Goal: Task Accomplishment & Management: Use online tool/utility

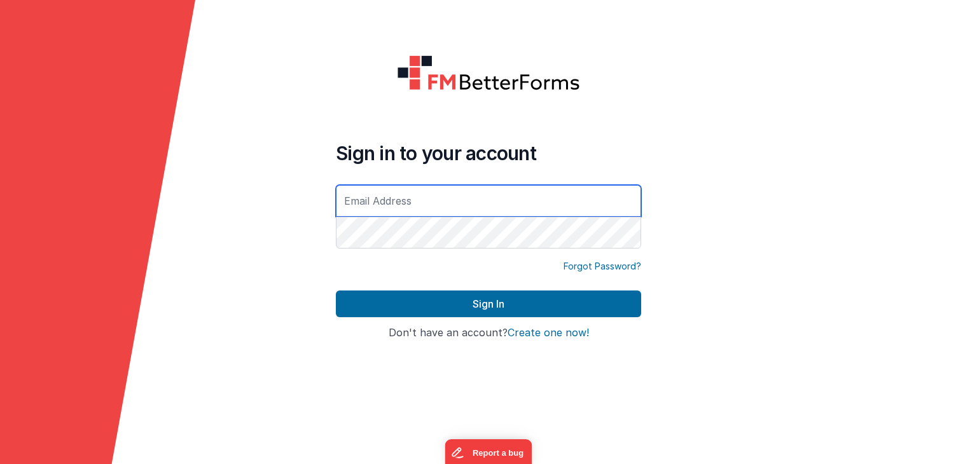
click at [398, 198] on input "text" at bounding box center [488, 201] width 305 height 32
paste input "Ph52Upbt7%72H9u$tC92"
click at [479, 209] on input "Ph52Upbt7%72H9u$tC92" at bounding box center [488, 201] width 305 height 32
paste input "[PERSON_NAME][EMAIL_ADDRESS][DOMAIN_NAME]"
type input "[PERSON_NAME][EMAIL_ADDRESS][DOMAIN_NAME]"
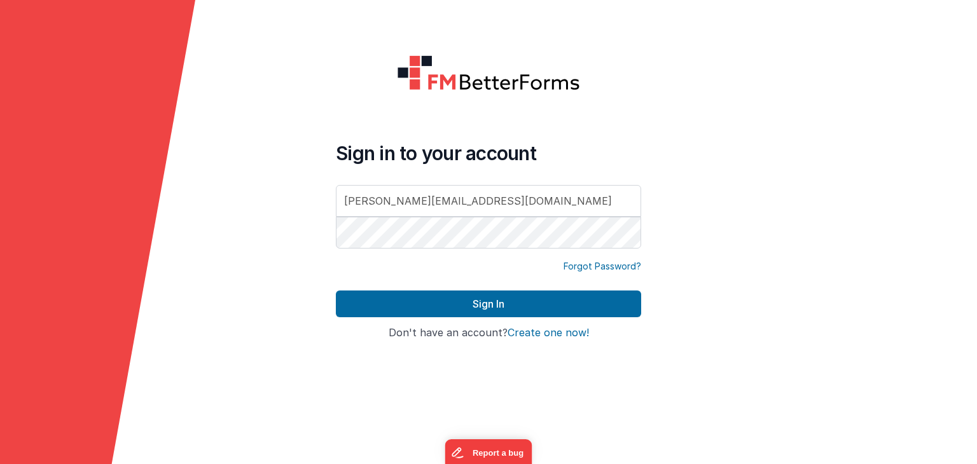
click at [510, 171] on div "Sign in to your account [PERSON_NAME][EMAIL_ADDRESS][DOMAIN_NAME]" at bounding box center [488, 196] width 305 height 109
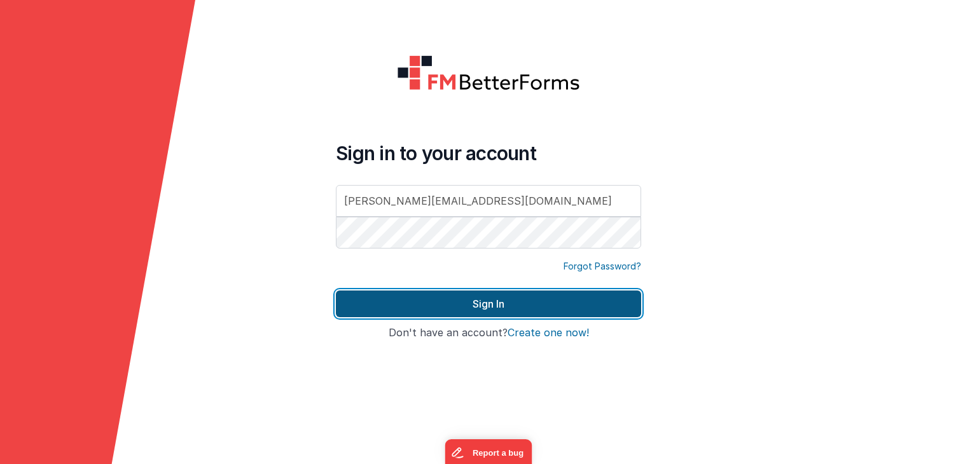
click at [513, 308] on button "Sign In" at bounding box center [488, 304] width 305 height 27
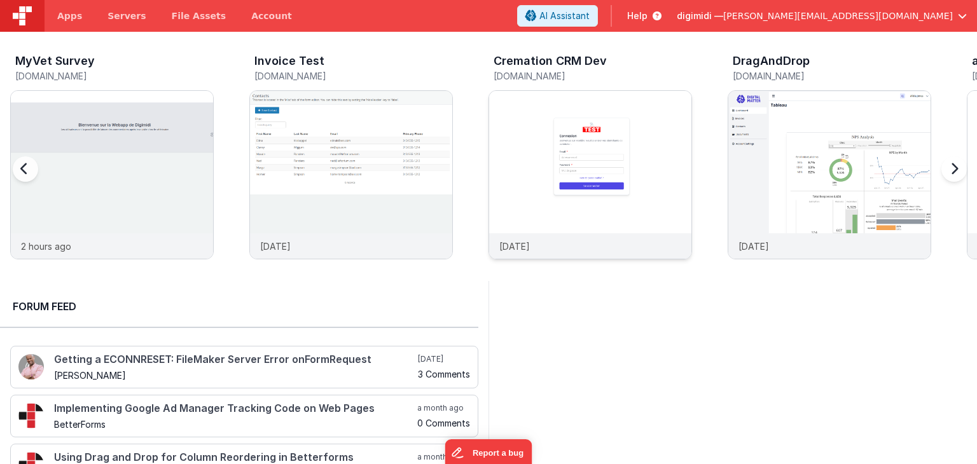
click at [507, 196] on img at bounding box center [590, 192] width 202 height 202
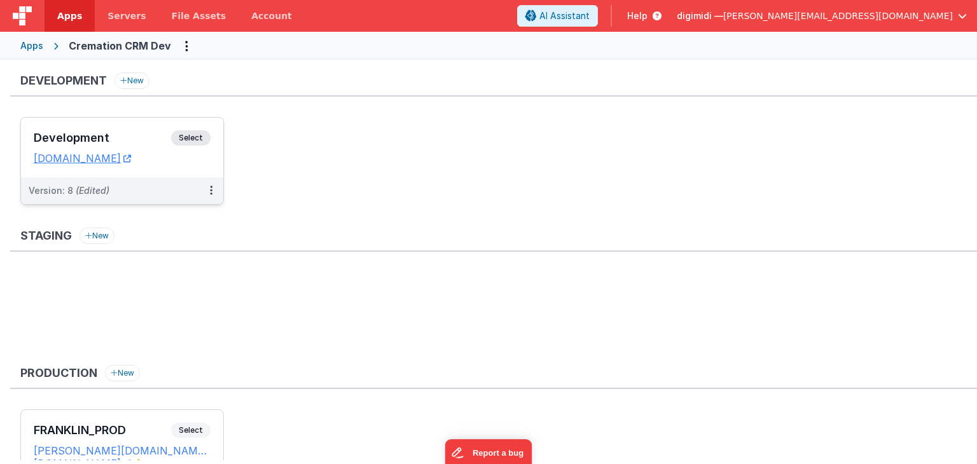
click at [132, 143] on h3 "Development" at bounding box center [102, 138] width 137 height 13
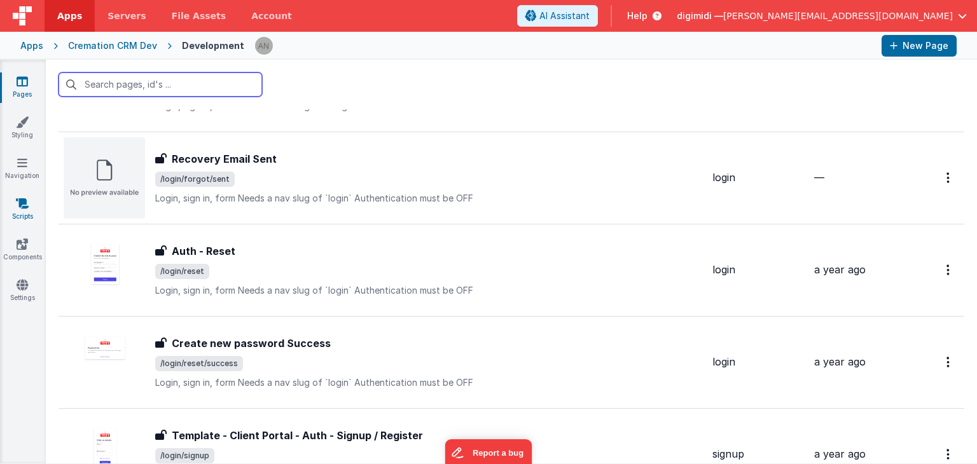
scroll to position [381, 0]
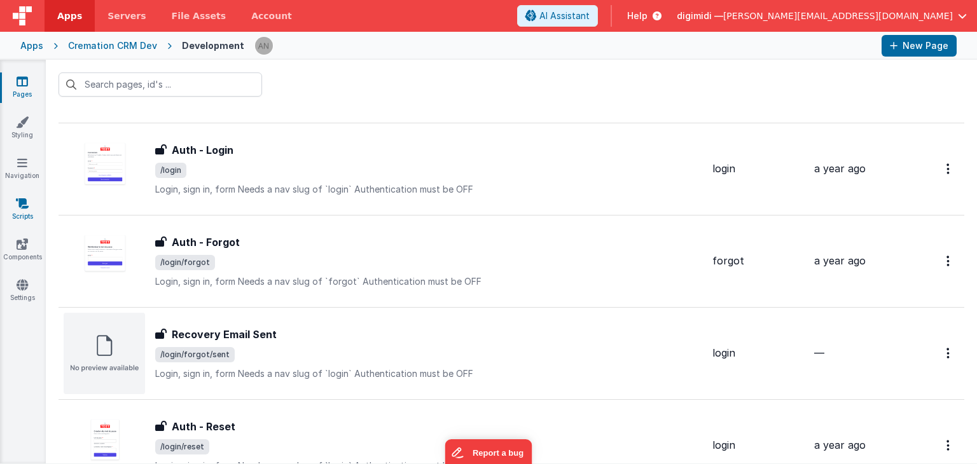
drag, startPoint x: 30, startPoint y: 196, endPoint x: 39, endPoint y: 210, distance: 17.5
click at [30, 196] on div "Pages Styling Navigation Scripts Components Settings" at bounding box center [23, 262] width 46 height 404
click at [10, 203] on link "Scripts" at bounding box center [22, 209] width 46 height 25
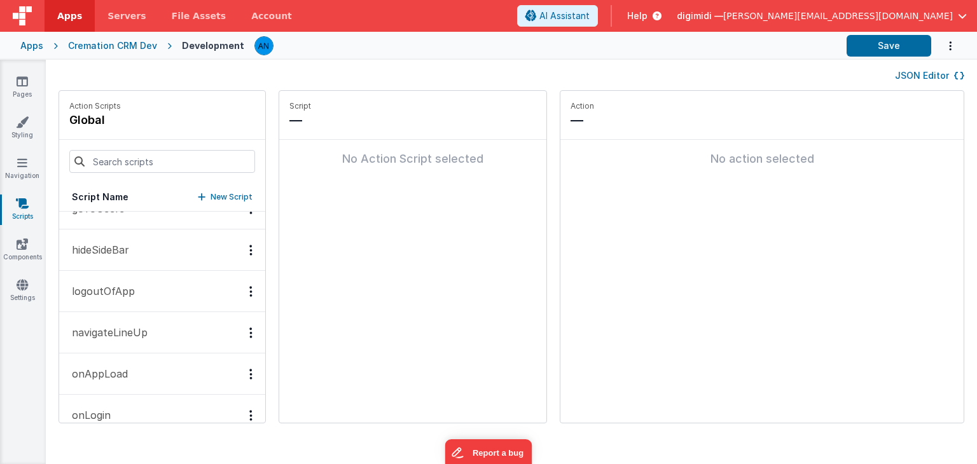
scroll to position [699, 0]
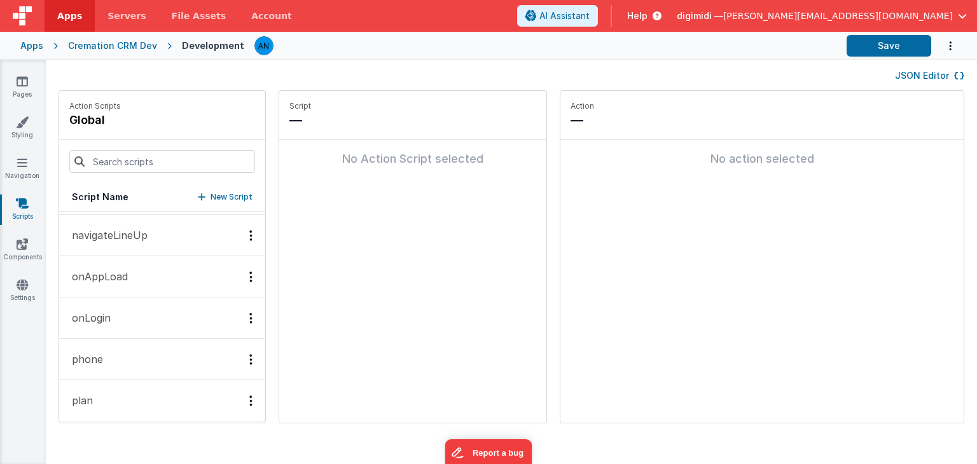
click at [114, 357] on button "phone" at bounding box center [162, 359] width 206 height 41
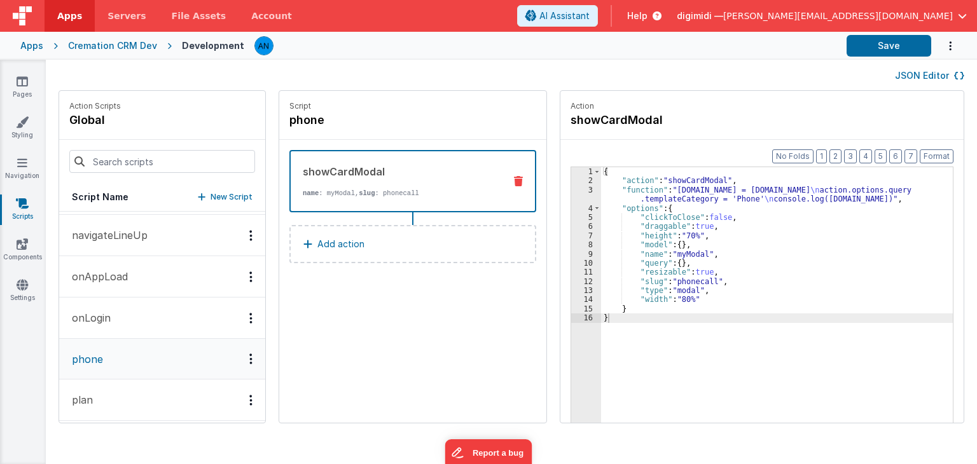
click at [669, 242] on div "{ "action" : "showCardModal" , "function" : "[DOMAIN_NAME] = [DOMAIN_NAME] \n […" at bounding box center [783, 323] width 365 height 313
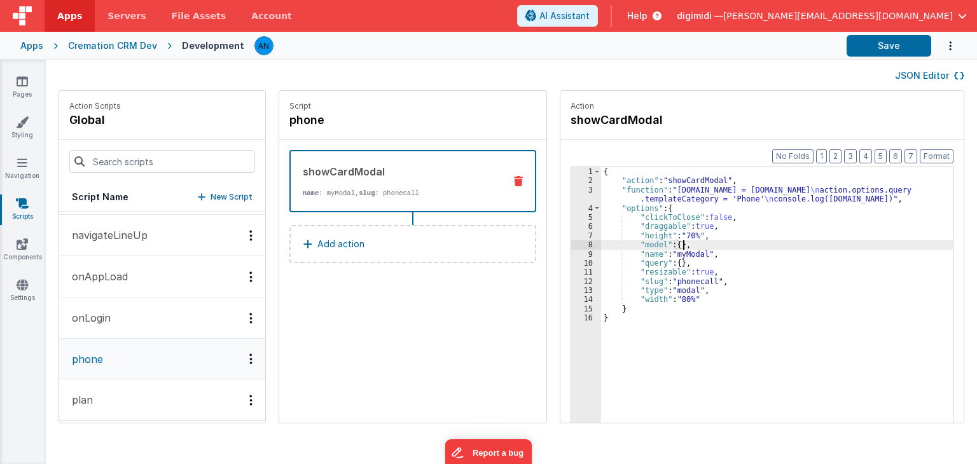
click at [673, 283] on div "{ "action" : "showCardModal" , "function" : "[DOMAIN_NAME] = [DOMAIN_NAME] \n […" at bounding box center [783, 323] width 365 height 313
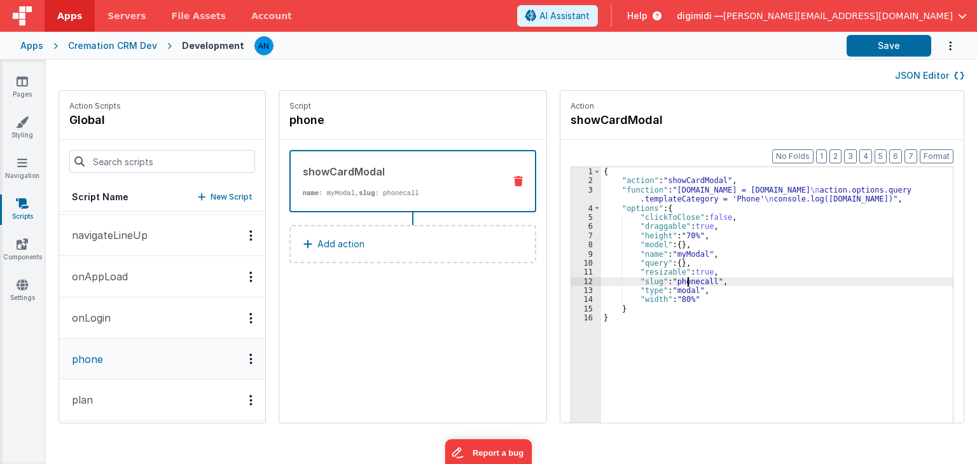
click at [673, 283] on div "{ "action" : "showCardModal" , "function" : "[DOMAIN_NAME] = [DOMAIN_NAME] \n […" at bounding box center [783, 323] width 365 height 313
click at [30, 96] on link "Pages" at bounding box center [22, 87] width 46 height 25
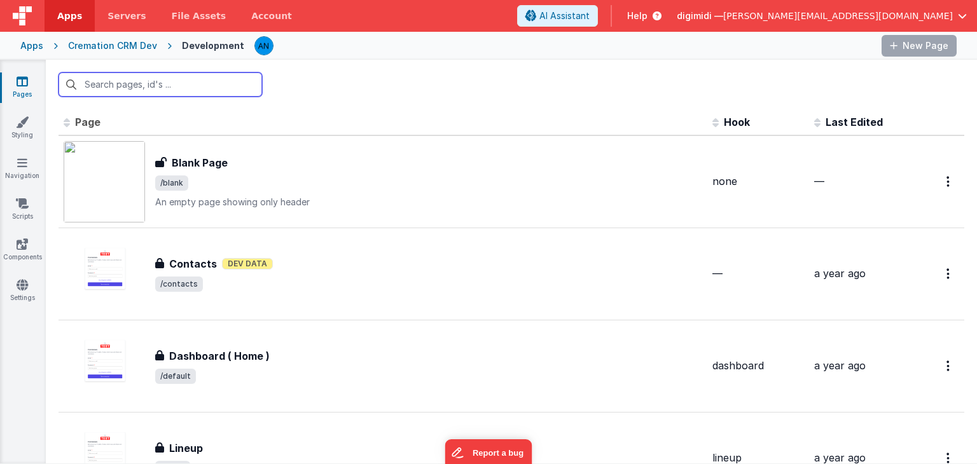
click at [97, 77] on input "text" at bounding box center [159, 84] width 203 height 24
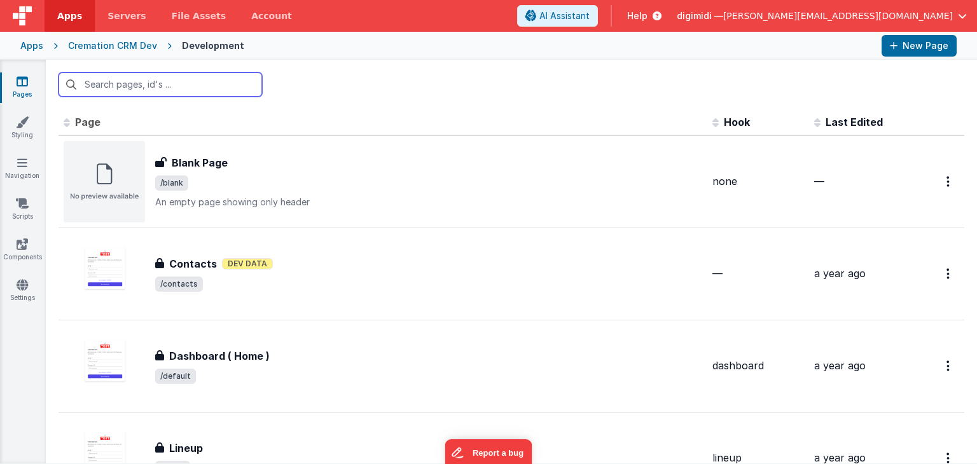
paste input "phonecall"
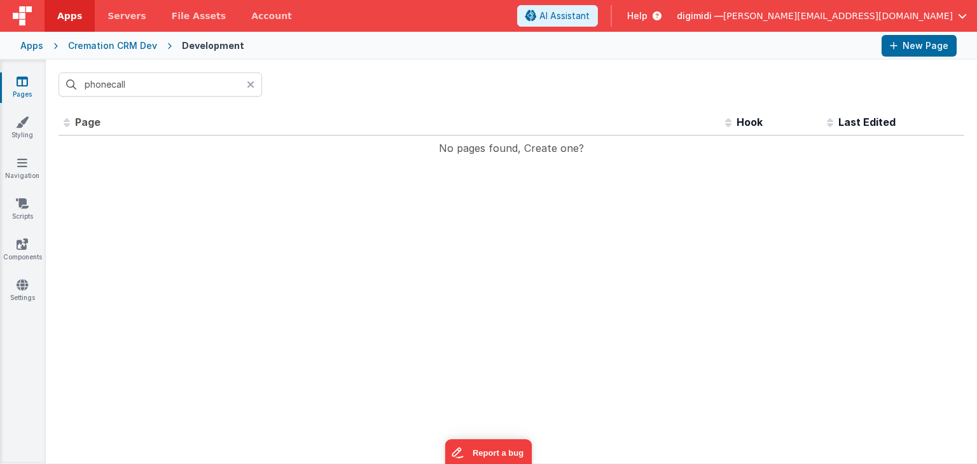
click at [376, 78] on div "phonecall" at bounding box center [511, 85] width 931 height 50
drag, startPoint x: 160, startPoint y: 85, endPoint x: 23, endPoint y: 97, distance: 137.3
click at [23, 97] on section "Pages Styling Navigation Scripts Components Settings phonecall Id Page Descript…" at bounding box center [488, 262] width 977 height 404
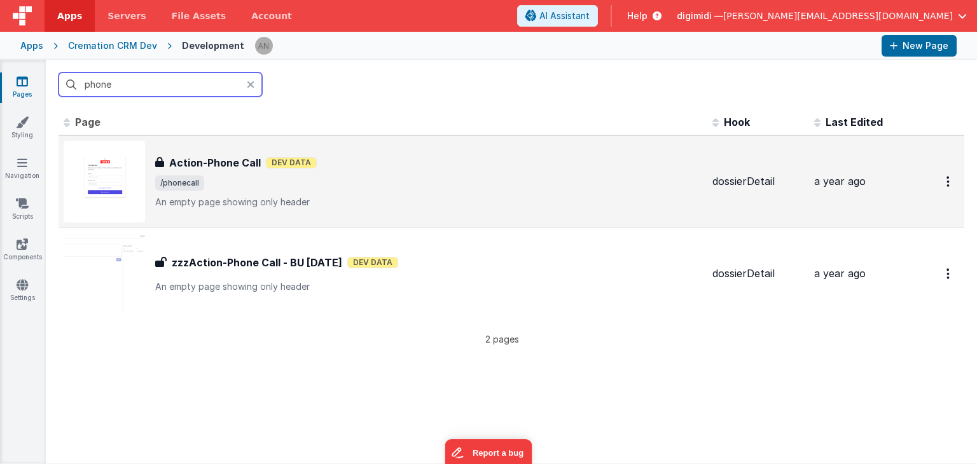
type input "phone"
click at [224, 188] on span "/phonecall" at bounding box center [428, 182] width 547 height 15
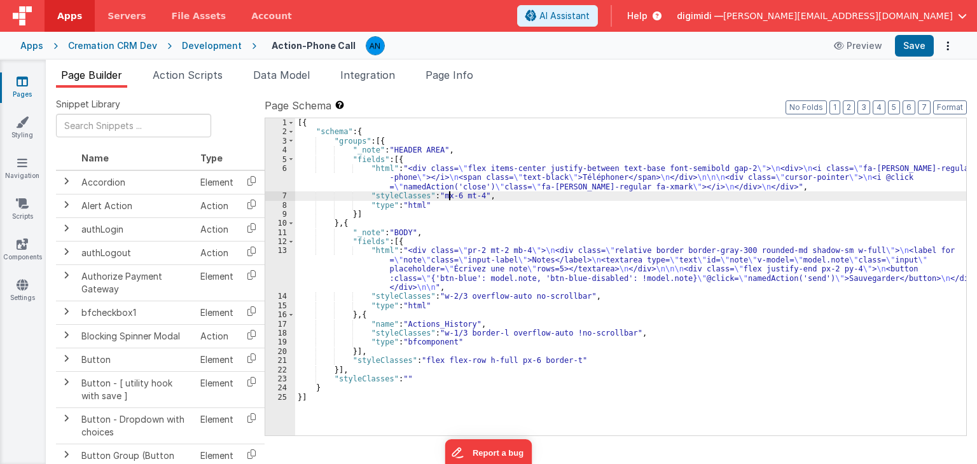
drag, startPoint x: 450, startPoint y: 196, endPoint x: 716, endPoint y: 121, distance: 276.9
click at [450, 196] on div "[{ "schema" : { "groups" : [{ "_note" : "HEADER AREA" , "fields" : [{ "html" : …" at bounding box center [630, 286] width 671 height 336
click at [607, 274] on div "[{ "schema" : { "groups" : [{ "_note" : "HEADER AREA" , "fields" : [{ "html" : …" at bounding box center [630, 286] width 671 height 336
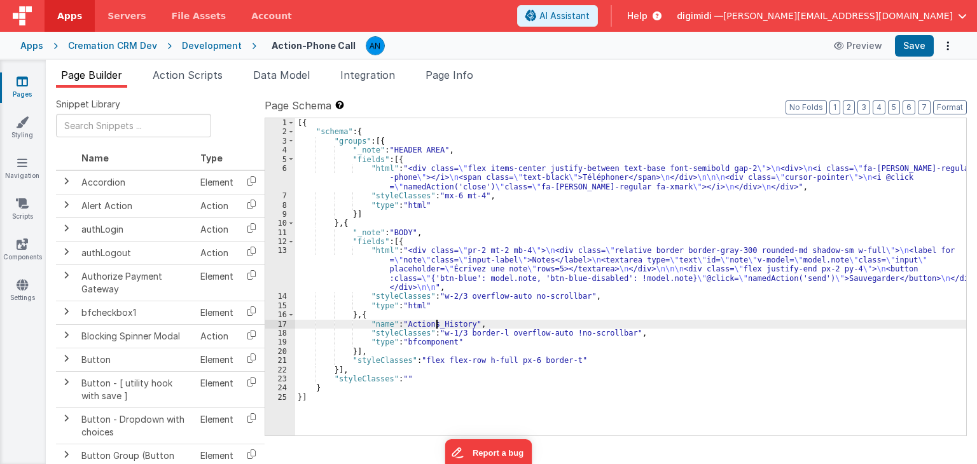
click at [435, 324] on div "[{ "schema" : { "groups" : [{ "_note" : "HEADER AREA" , "fields" : [{ "html" : …" at bounding box center [630, 286] width 671 height 336
click at [426, 343] on div "[{ "schema" : { "groups" : [{ "_note" : "HEADER AREA" , "fields" : [{ "html" : …" at bounding box center [630, 286] width 671 height 336
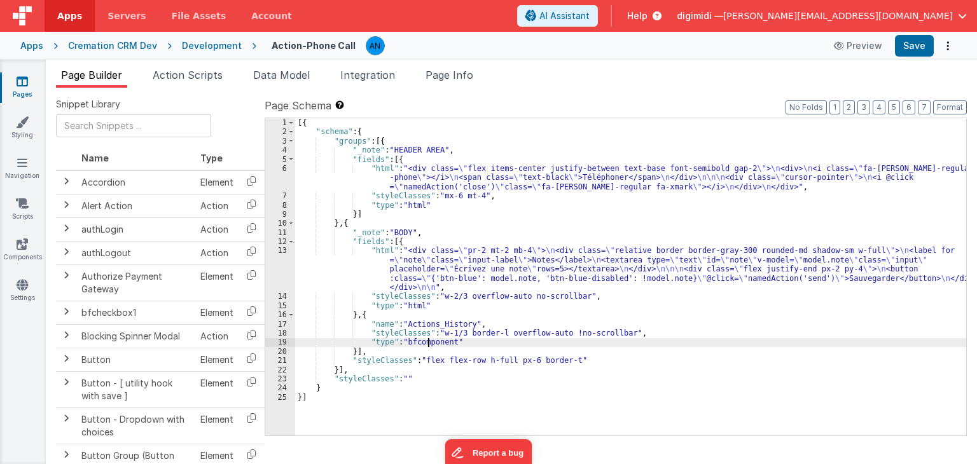
click at [426, 343] on div "[{ "schema" : { "groups" : [{ "_note" : "HEADER AREA" , "fields" : [{ "html" : …" at bounding box center [630, 286] width 671 height 336
click at [529, 300] on div "[{ "schema" : { "groups" : [{ "_note" : "HEADER AREA" , "fields" : [{ "html" : …" at bounding box center [630, 286] width 671 height 336
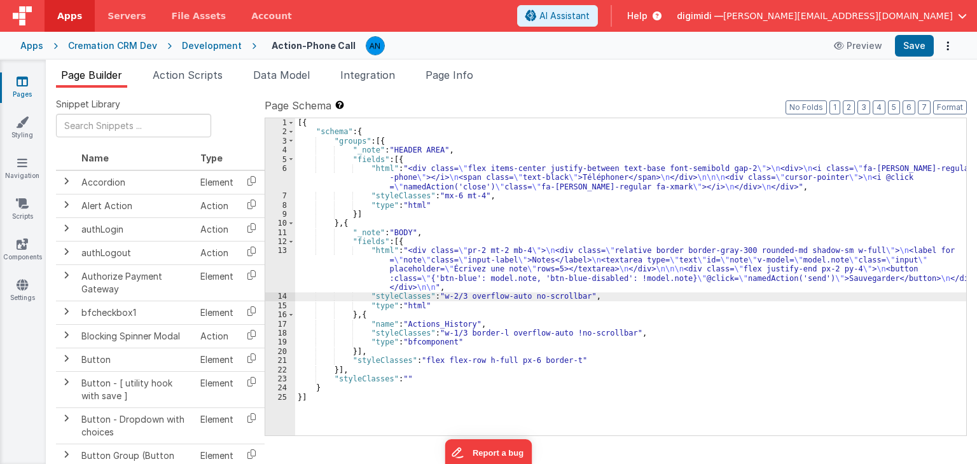
click at [532, 274] on div "[{ "schema" : { "groups" : [{ "_note" : "HEADER AREA" , "fields" : [{ "html" : …" at bounding box center [630, 286] width 671 height 336
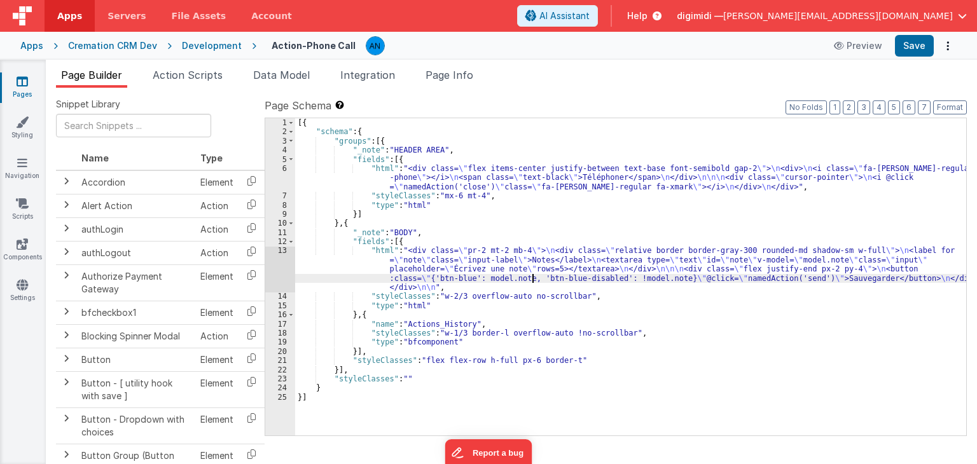
click at [277, 263] on div "13" at bounding box center [280, 269] width 30 height 46
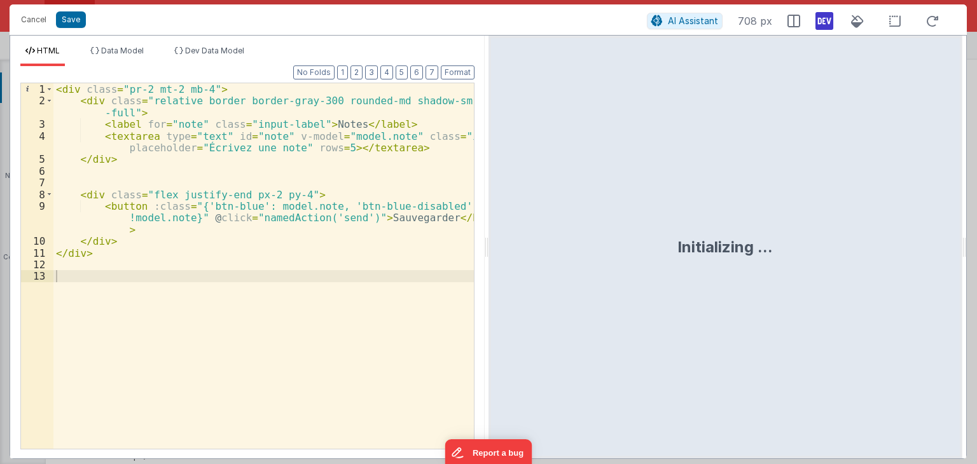
click at [331, 222] on div "< div class = "pr-2 mt-2 mb-4" > < div class = "relative border border-gray-300…" at bounding box center [263, 278] width 420 height 390
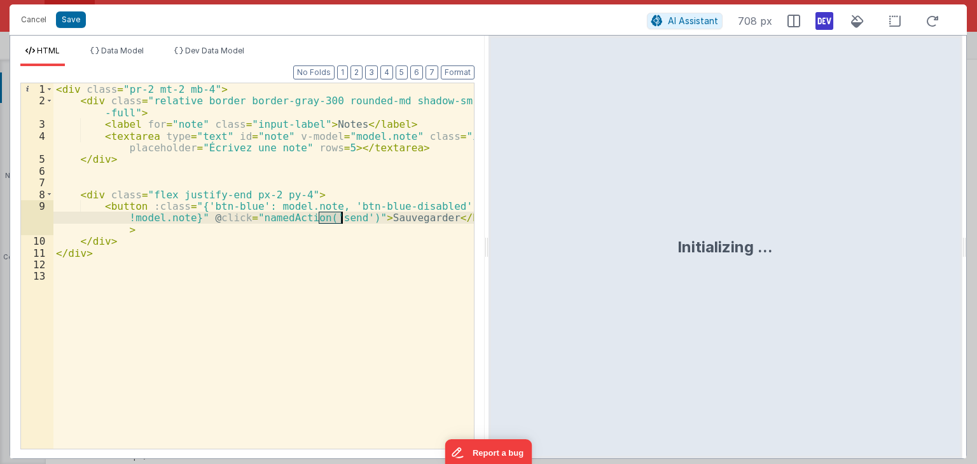
click at [331, 222] on div "< div class = "pr-2 mt-2 mb-4" > < div class = "relative border border-gray-300…" at bounding box center [263, 278] width 420 height 390
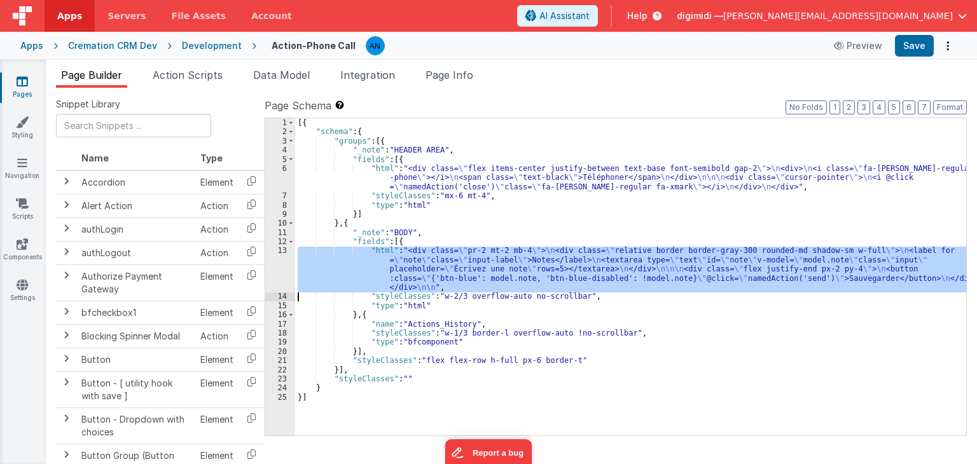
click at [277, 263] on div "13" at bounding box center [280, 269] width 30 height 46
click at [41, 210] on link "Scripts" at bounding box center [22, 209] width 46 height 25
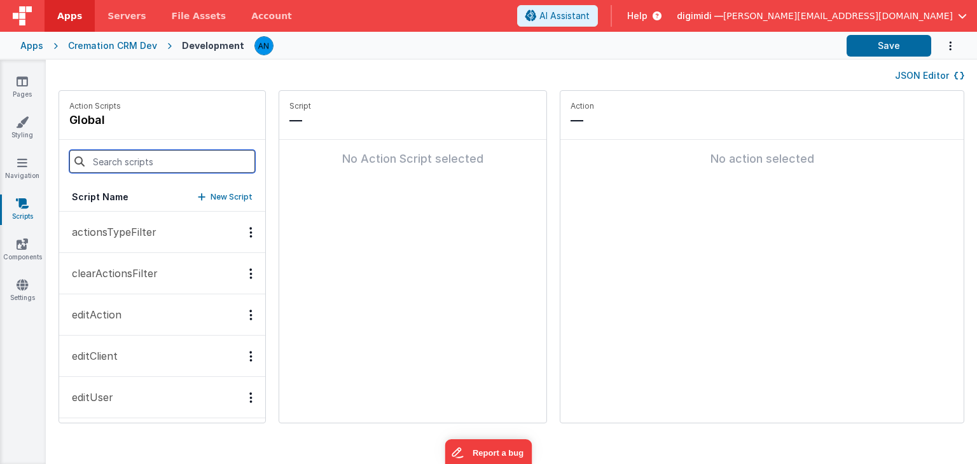
click at [150, 167] on input at bounding box center [162, 161] width 186 height 23
type input "sen"
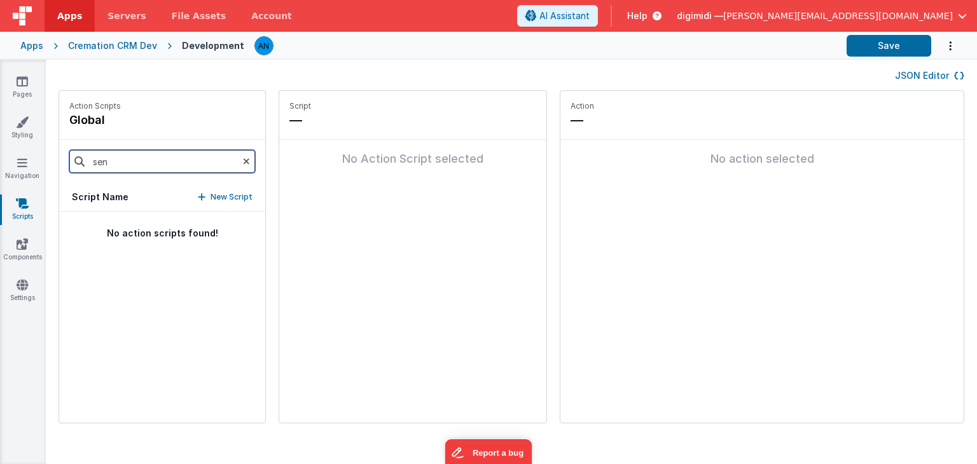
drag, startPoint x: 142, startPoint y: 168, endPoint x: 69, endPoint y: 169, distance: 73.8
click at [69, 169] on div "sen" at bounding box center [162, 161] width 206 height 43
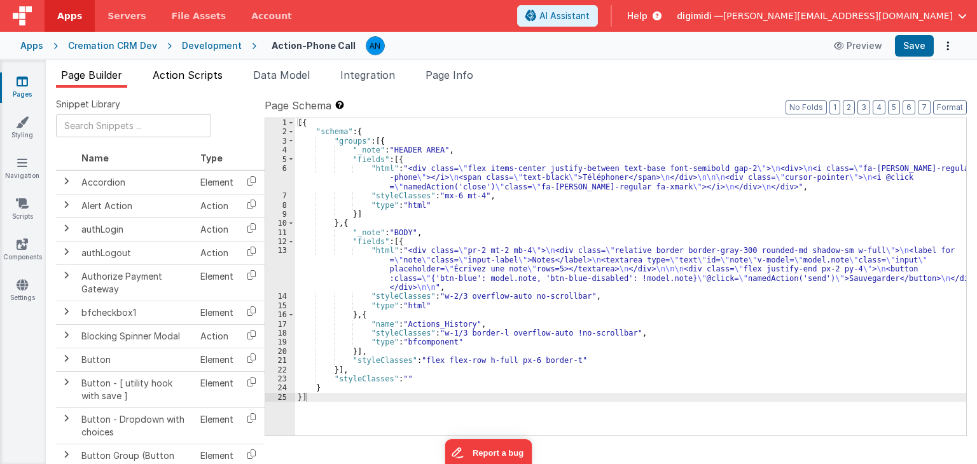
click at [203, 70] on span "Action Scripts" at bounding box center [188, 75] width 70 height 13
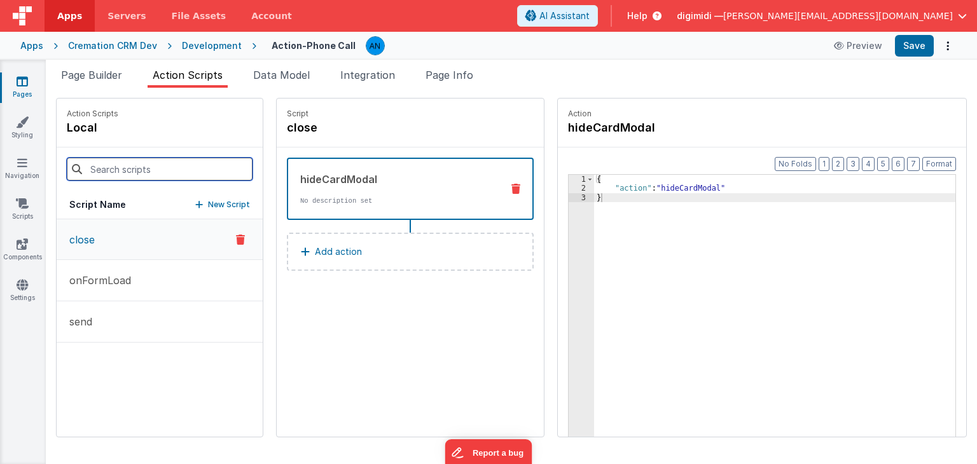
click at [165, 174] on input at bounding box center [160, 169] width 186 height 23
click at [97, 313] on button "send" at bounding box center [160, 321] width 206 height 41
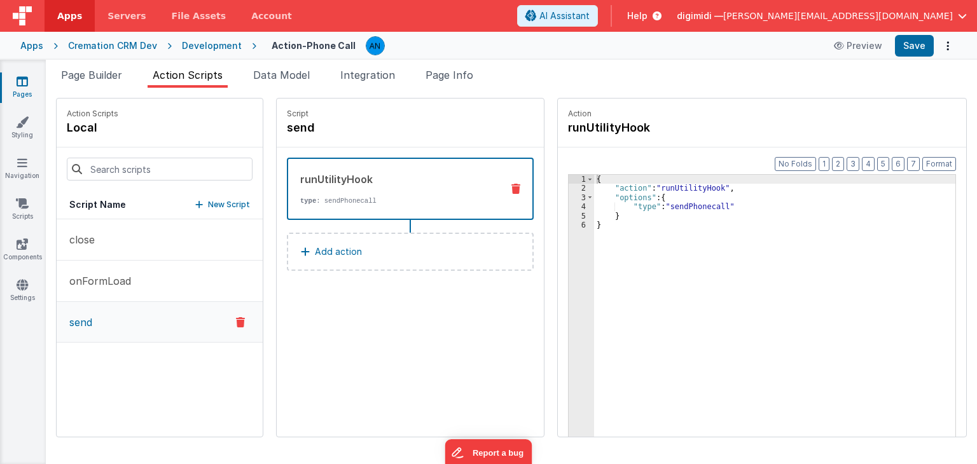
click at [636, 196] on div "{ "action" : "runUtilityHook" , "options" : { "type" : "sendPhonecall" } }" at bounding box center [781, 335] width 374 height 320
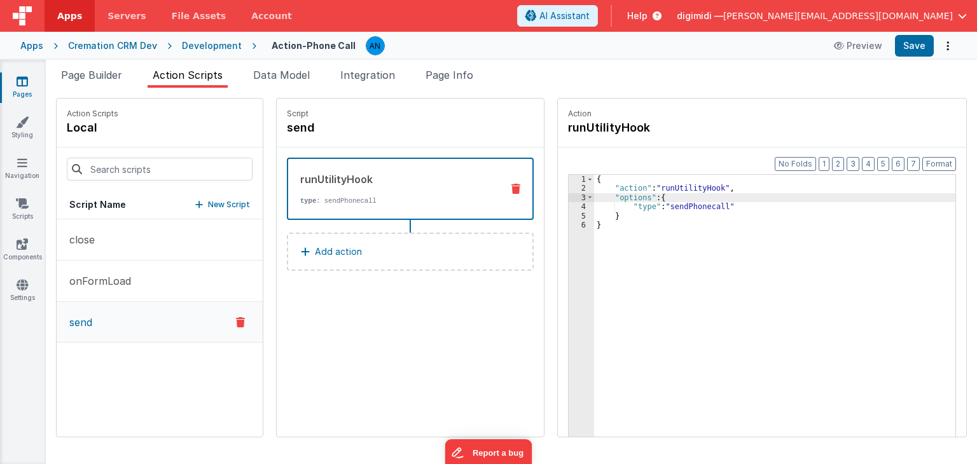
click at [687, 210] on div "{ "action" : "runUtilityHook" , "options" : { "type" : "sendPhonecall" } }" at bounding box center [781, 335] width 374 height 320
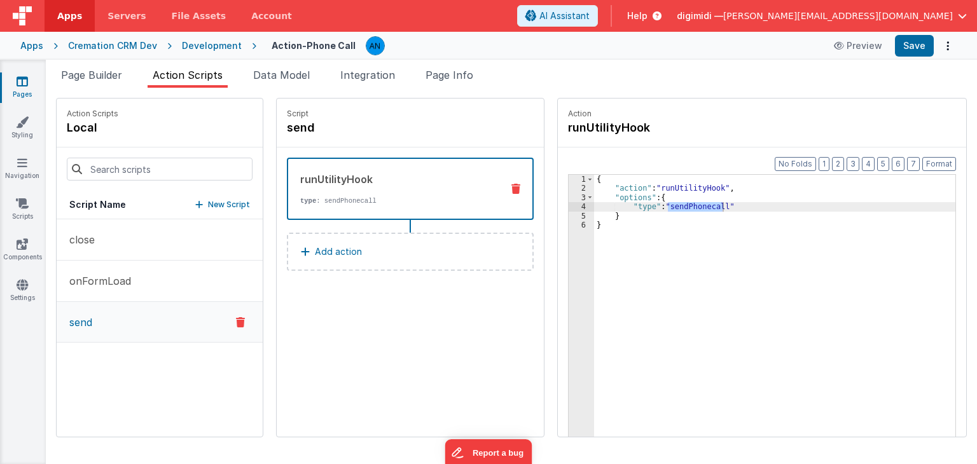
click at [634, 93] on div "Snippet Library Name Type Accordion Element Alert Action Action authLogin Actio…" at bounding box center [511, 276] width 931 height 376
click at [706, 223] on div "{ "action" : "runUtilityHook" , "options" : { "type" : "sendPhonecall" } }" at bounding box center [781, 335] width 374 height 320
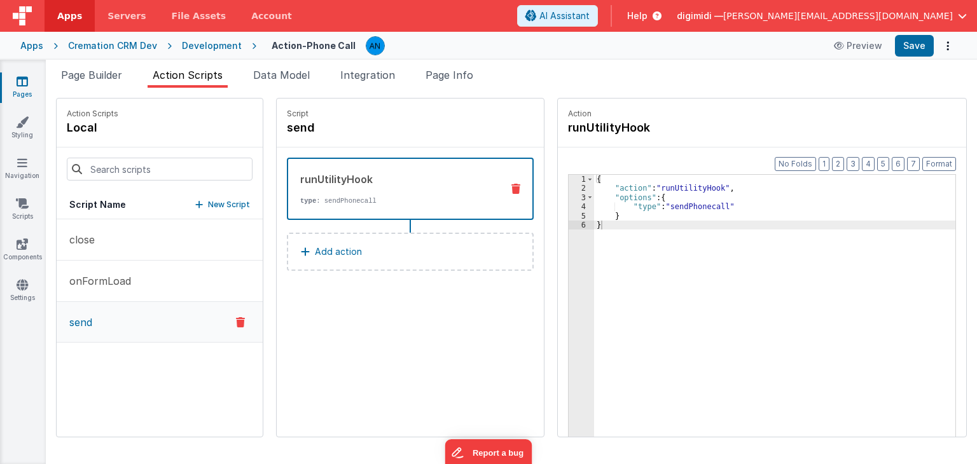
click at [693, 156] on div "Format 7 6 5 4 3 2 1 No Folds 1 2 3 4 5 6 { "action" : "runUtilityHook" , "opti…" at bounding box center [762, 317] width 408 height 338
click at [106, 79] on span "Page Builder" at bounding box center [91, 75] width 61 height 13
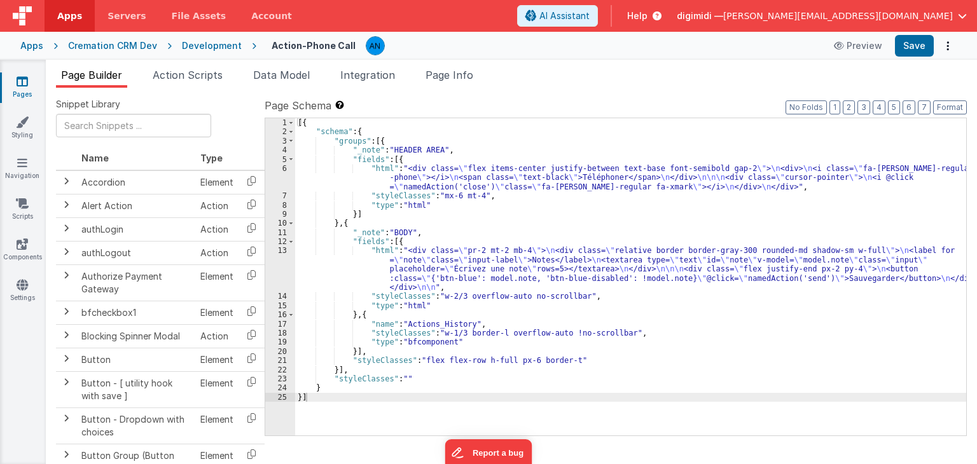
click at [388, 175] on div "[{ "schema" : { "groups" : [{ "_note" : "HEADER AREA" , "fields" : [{ "html" : …" at bounding box center [630, 286] width 671 height 336
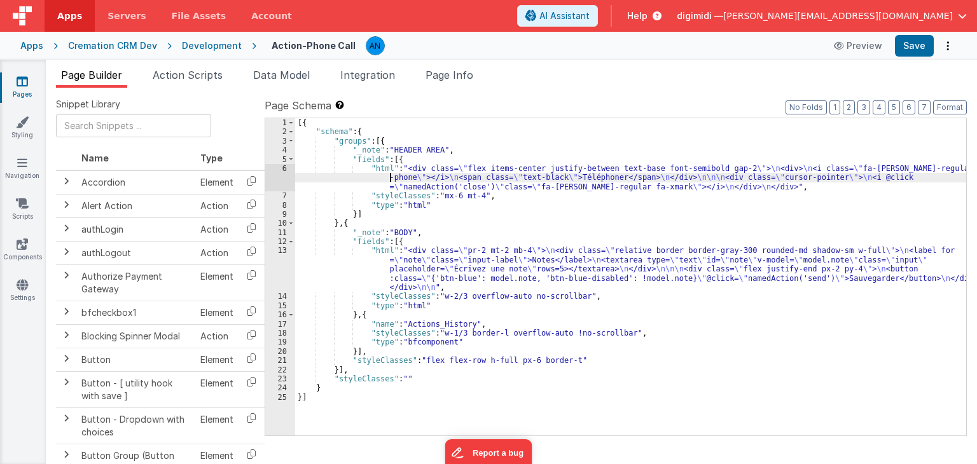
click at [281, 171] on div "6" at bounding box center [280, 177] width 30 height 27
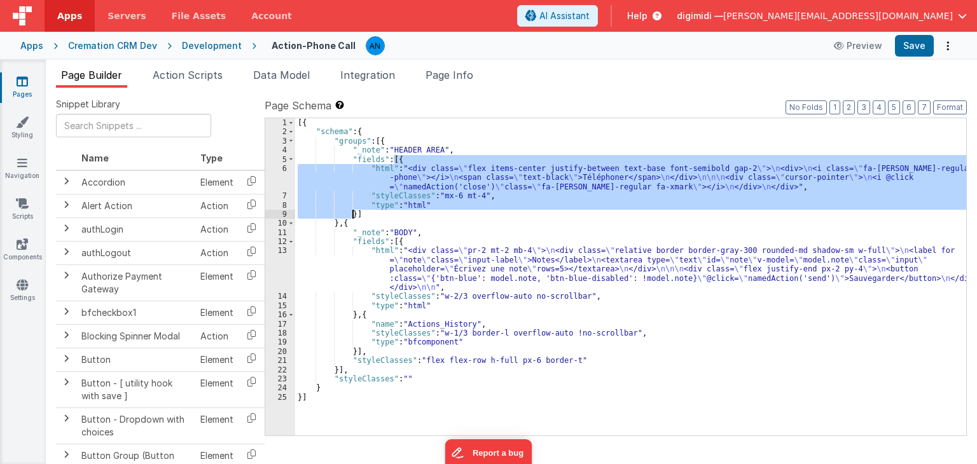
drag, startPoint x: 393, startPoint y: 158, endPoint x: 352, endPoint y: 216, distance: 70.7
click at [352, 216] on div "[{ "schema" : { "groups" : [{ "_note" : "HEADER AREA" , "fields" : [{ "html" : …" at bounding box center [630, 286] width 671 height 336
click at [355, 200] on div "[{ "schema" : { "groups" : [{ "_note" : "HEADER AREA" , "fields" : [{ "html" : …" at bounding box center [630, 276] width 671 height 317
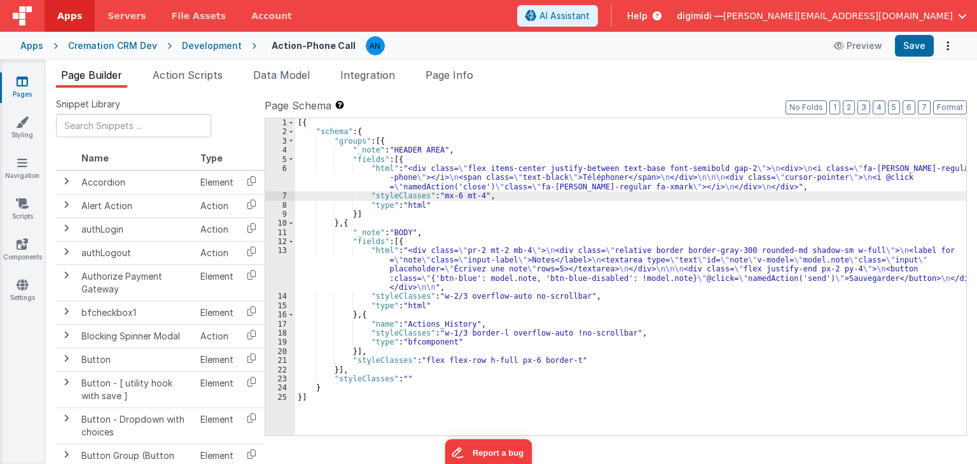
click at [282, 186] on div "6" at bounding box center [280, 177] width 30 height 27
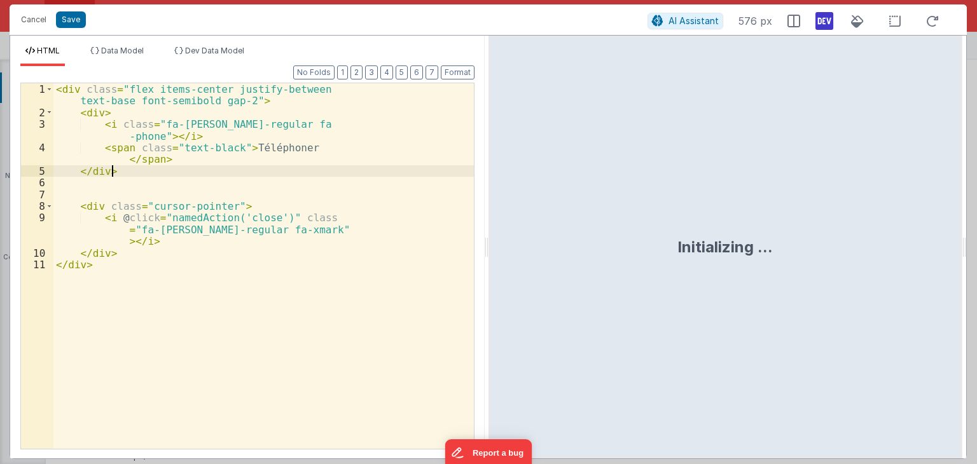
click at [250, 168] on div "< div class = "flex items-center justify-between text-base font-semibold gap-2"…" at bounding box center [263, 283] width 420 height 401
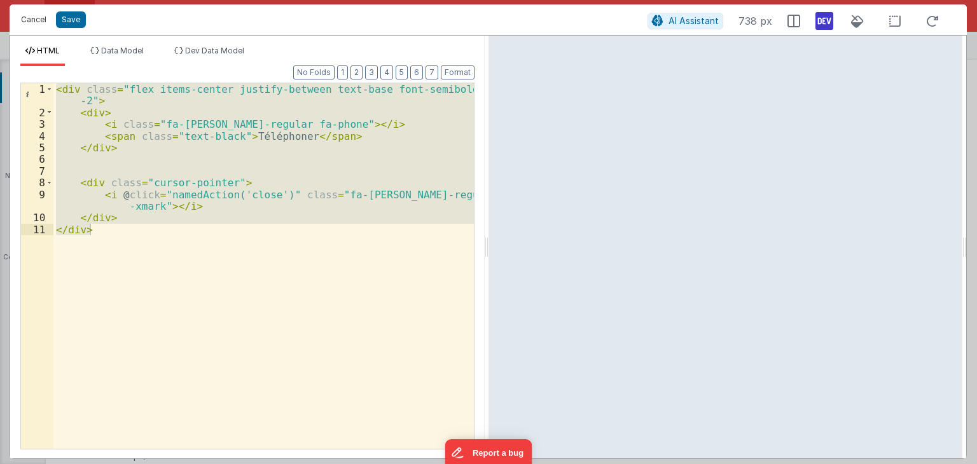
drag, startPoint x: 32, startPoint y: 23, endPoint x: 142, endPoint y: 163, distance: 178.3
click at [32, 23] on button "Cancel" at bounding box center [34, 20] width 38 height 18
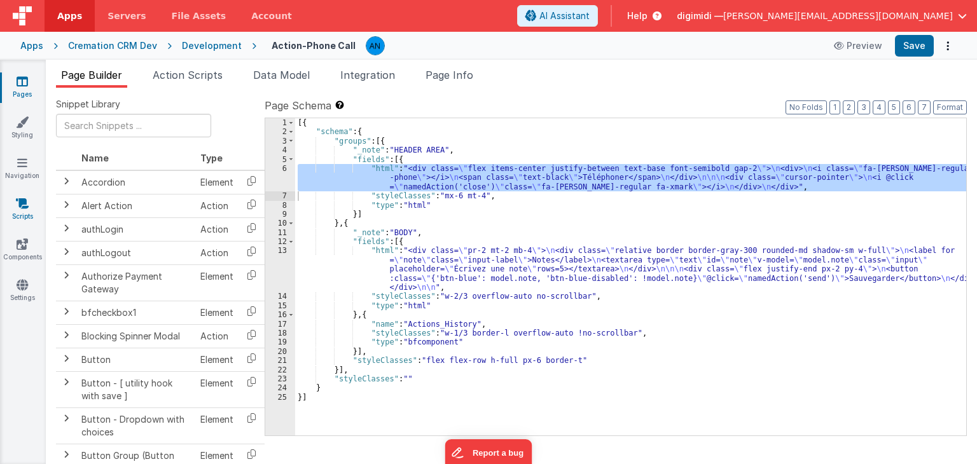
click at [23, 212] on link "Scripts" at bounding box center [22, 209] width 46 height 25
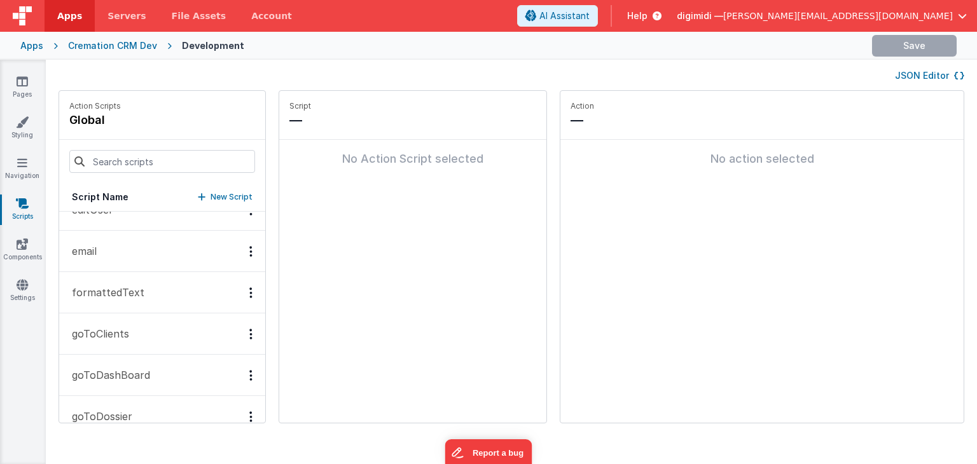
scroll to position [191, 0]
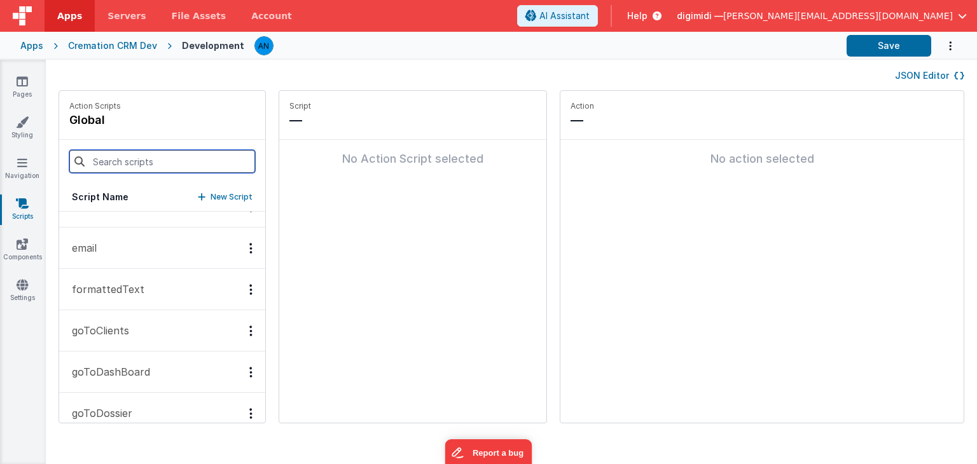
click at [125, 167] on input at bounding box center [162, 161] width 186 height 23
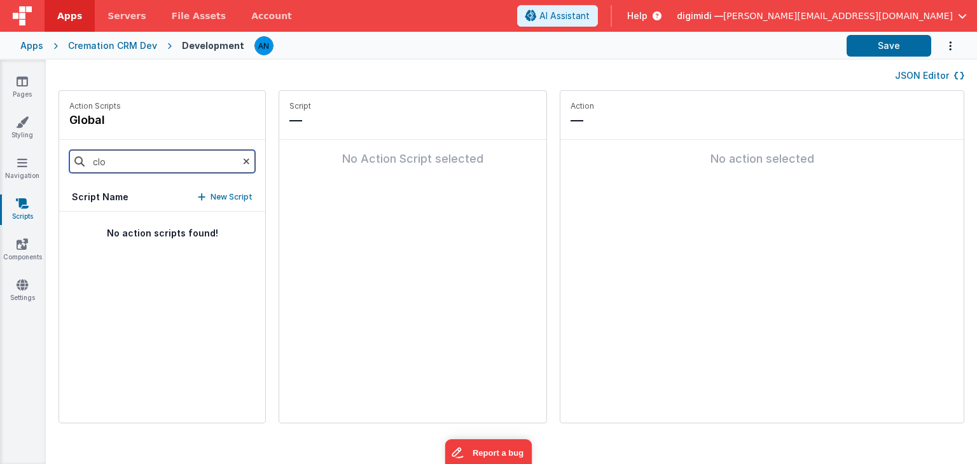
scroll to position [0, 0]
drag, startPoint x: 125, startPoint y: 167, endPoint x: 92, endPoint y: 163, distance: 32.6
click at [92, 163] on input "clo" at bounding box center [162, 161] width 186 height 23
drag, startPoint x: 139, startPoint y: 161, endPoint x: 95, endPoint y: 161, distance: 43.9
click at [95, 161] on input "close" at bounding box center [162, 161] width 186 height 23
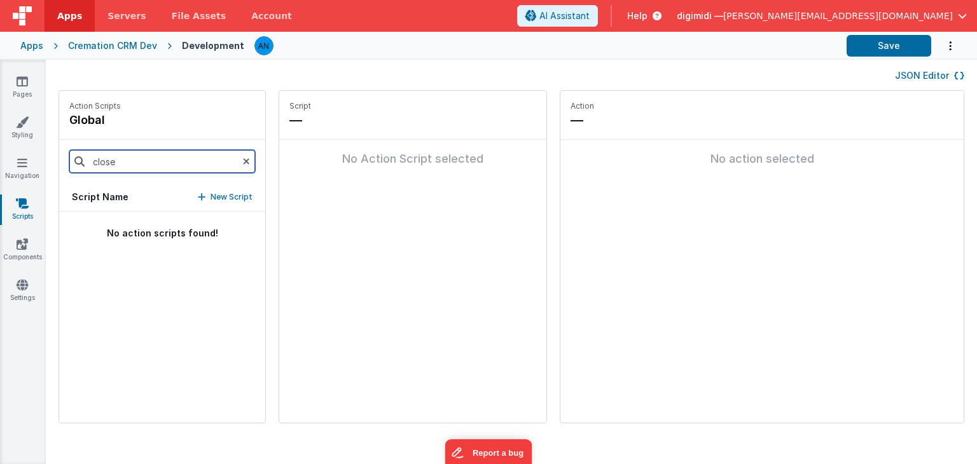
type input "c"
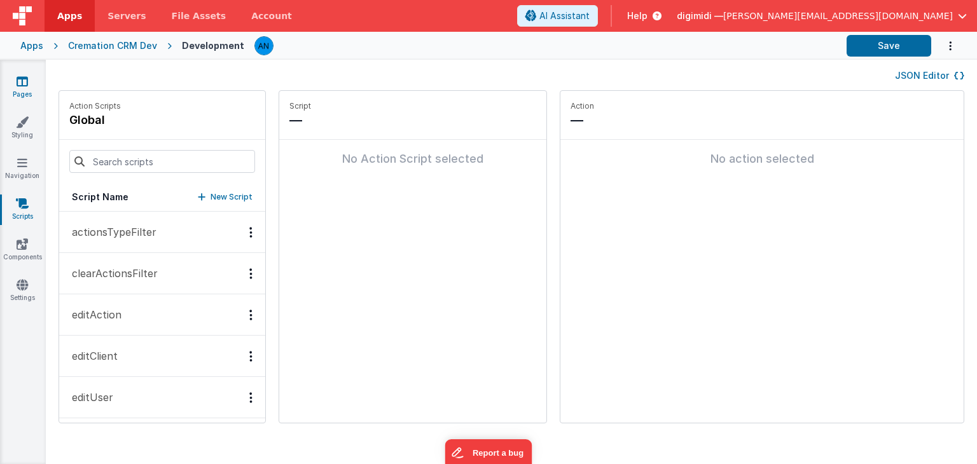
click at [17, 85] on icon at bounding box center [22, 81] width 11 height 13
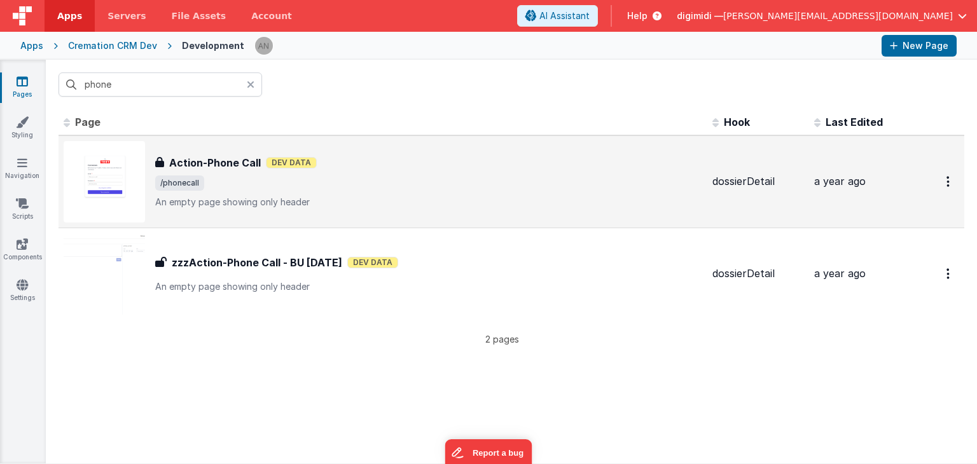
click at [202, 174] on div "Action-Phone Call Action-Phone Call Dev Data /phonecall An empty page showing o…" at bounding box center [428, 181] width 547 height 53
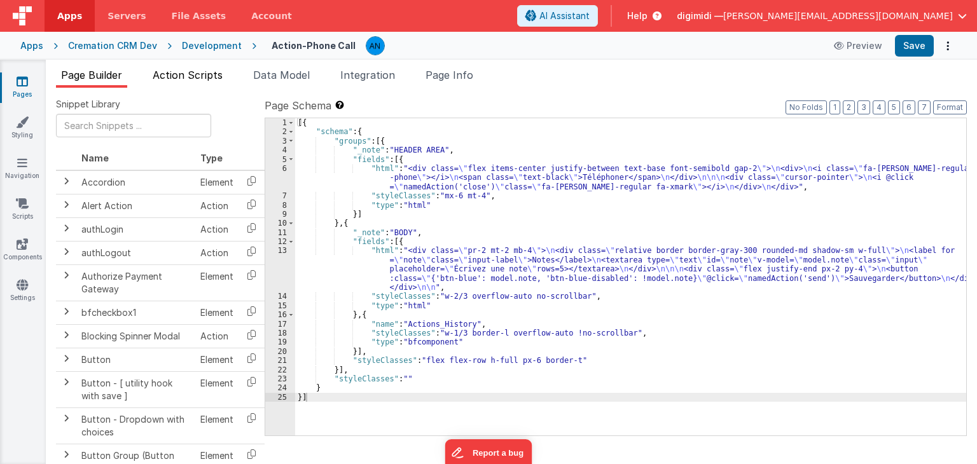
click at [182, 76] on span "Action Scripts" at bounding box center [188, 75] width 70 height 13
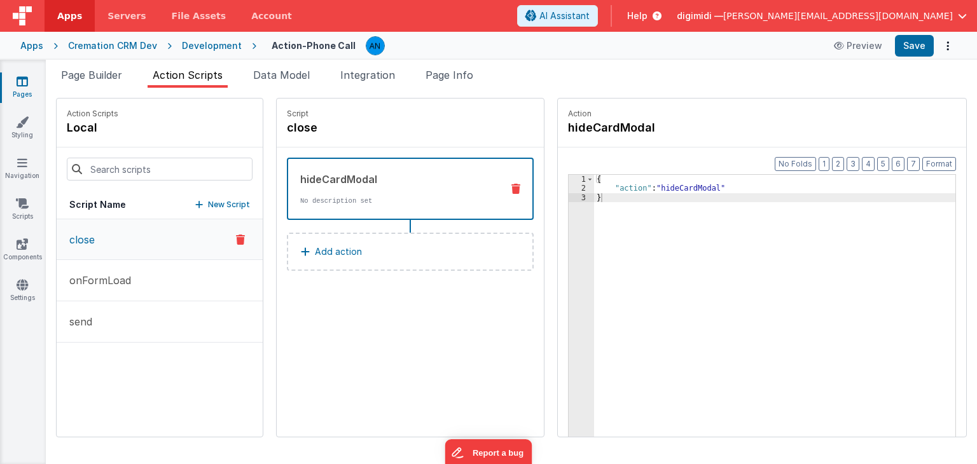
click at [106, 226] on button "close" at bounding box center [160, 239] width 206 height 41
click at [643, 206] on div "{ "action" : "hideCardModal" }" at bounding box center [781, 335] width 374 height 320
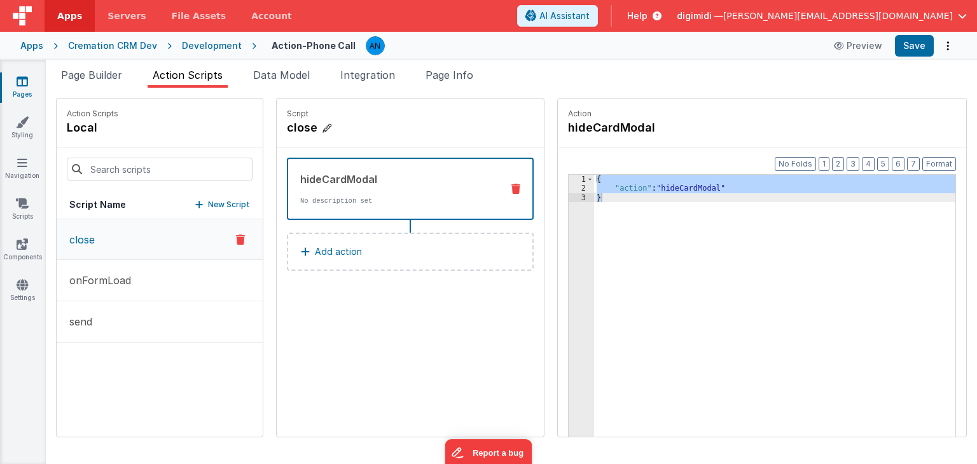
click at [460, 130] on h4 "close" at bounding box center [382, 128] width 191 height 18
click at [528, 78] on ul "Page Builder Action Scripts Data Model Integration Page Info" at bounding box center [511, 77] width 931 height 20
click at [444, 306] on div "Script close hideCardModal No description set Add action" at bounding box center [410, 268] width 267 height 338
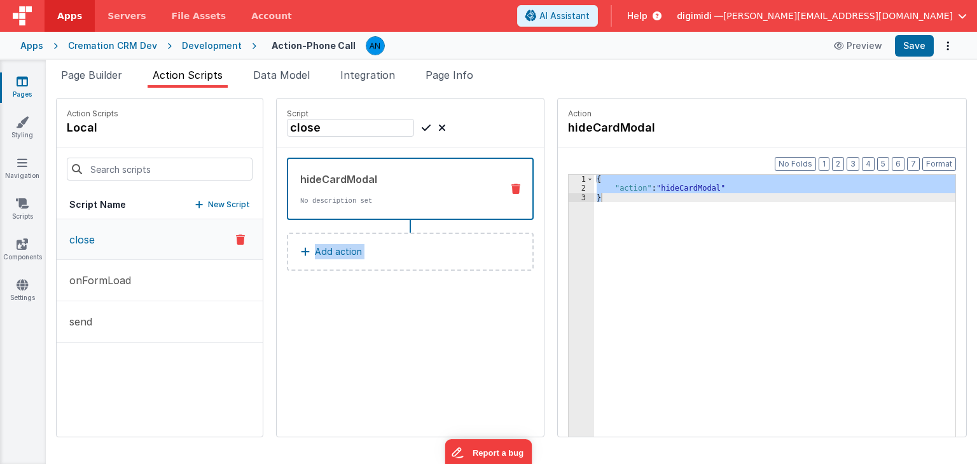
click at [444, 306] on div "Script close hideCardModal No description set Add action" at bounding box center [410, 268] width 267 height 338
click at [438, 130] on icon at bounding box center [442, 127] width 8 height 15
click at [572, 74] on ul "Page Builder Action Scripts Data Model Integration Page Info" at bounding box center [511, 77] width 931 height 20
click at [105, 82] on li "Page Builder" at bounding box center [91, 77] width 71 height 20
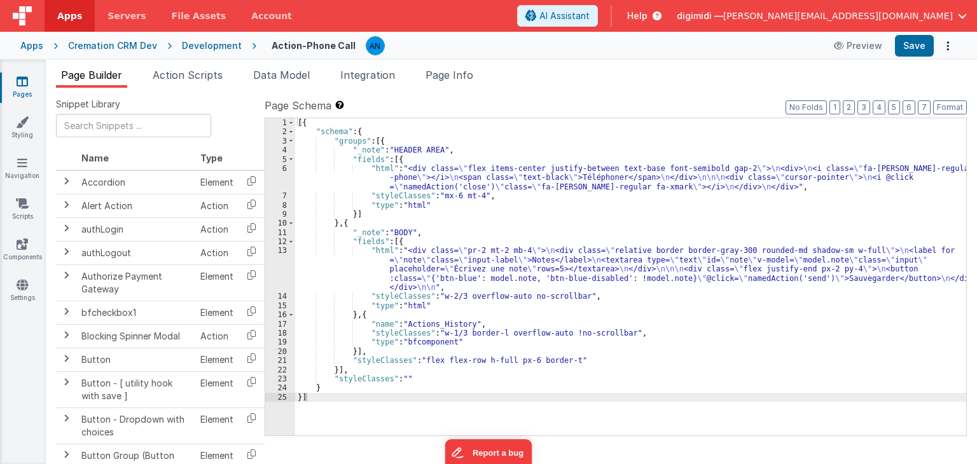
click at [188, 76] on span "Action Scripts" at bounding box center [188, 75] width 70 height 13
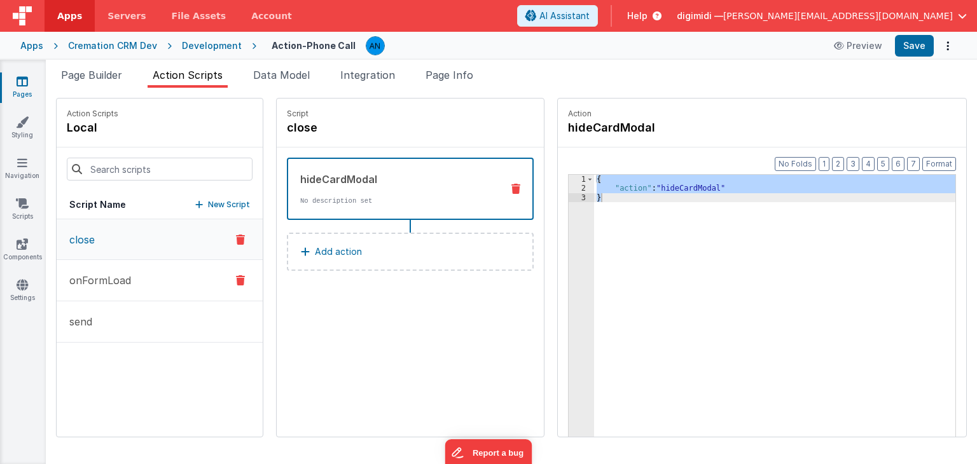
click at [112, 289] on button "onFormLoad" at bounding box center [160, 280] width 206 height 41
